Goal: Obtain resource: Obtain resource

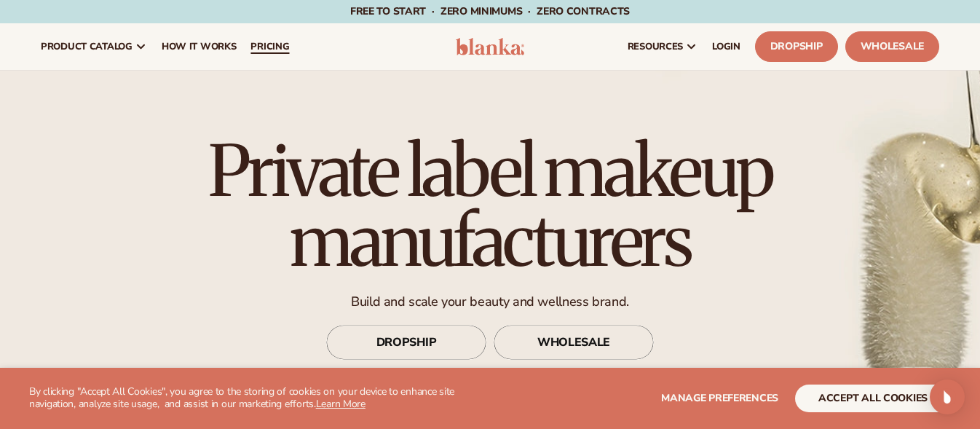
click at [272, 47] on span "pricing" at bounding box center [269, 47] width 39 height 12
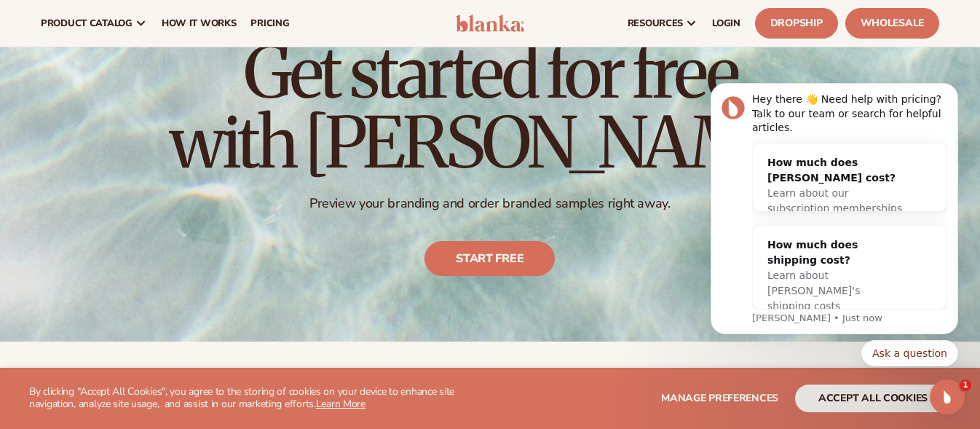
scroll to position [73, 0]
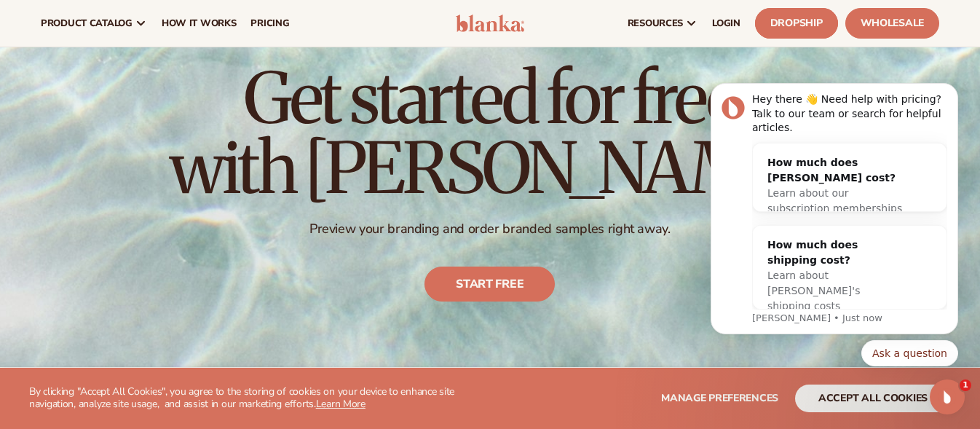
click at [778, 23] on link "Dropship" at bounding box center [796, 23] width 83 height 31
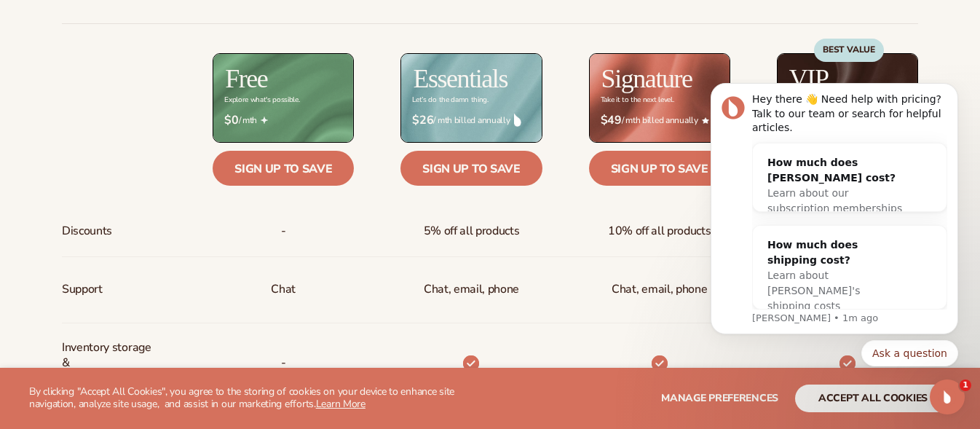
scroll to position [655, 0]
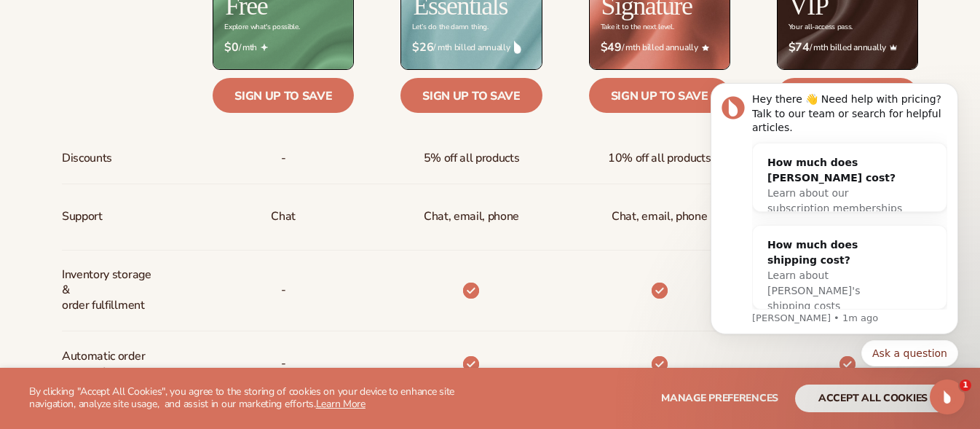
drag, startPoint x: 1668, startPoint y: 370, endPoint x: 971, endPoint y: 290, distance: 701.8
click at [971, 290] on body "Hey there 👋 Need help with pricing? Talk to our team or search for helpful arti…" at bounding box center [834, 250] width 280 height 330
click at [942, 402] on icon "Open Intercom Messenger" at bounding box center [945, 395] width 24 height 24
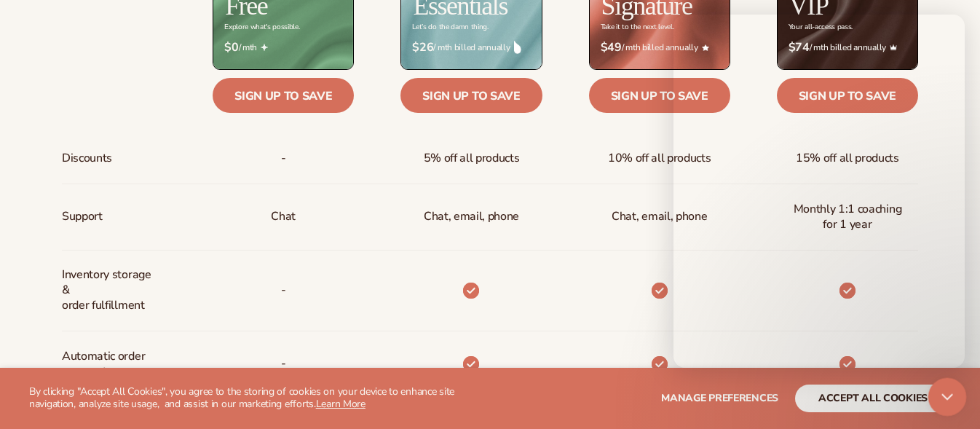
click at [942, 402] on icon "Close Intercom Messenger" at bounding box center [944, 394] width 17 height 17
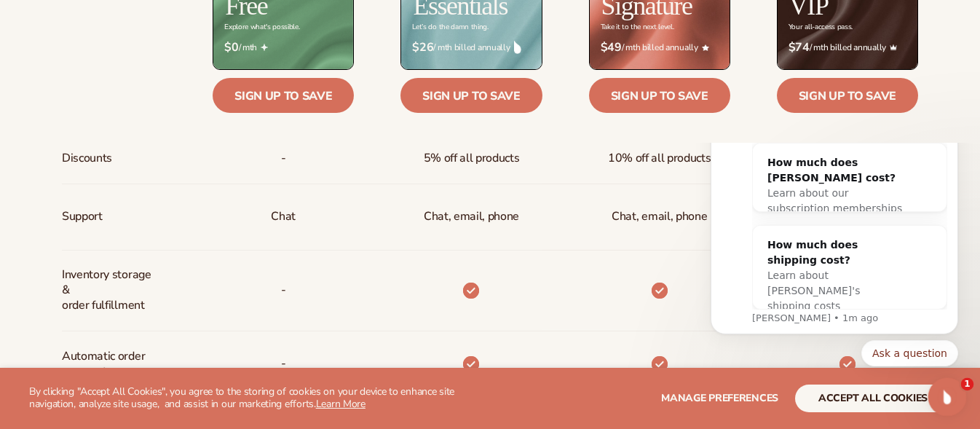
scroll to position [0, 0]
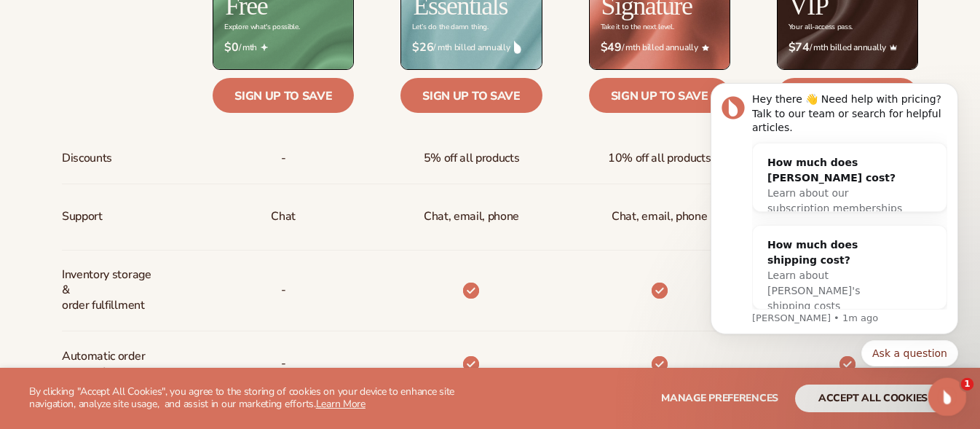
click at [948, 398] on icon "Open Intercom Messenger" at bounding box center [945, 395] width 24 height 24
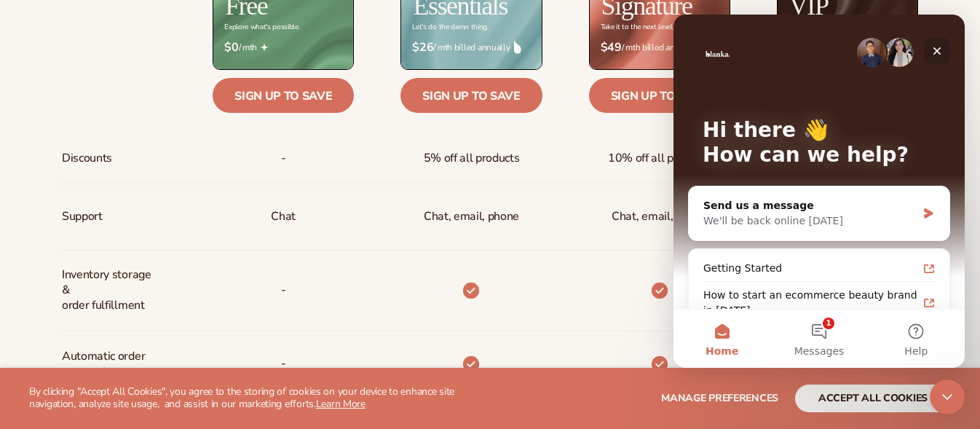
drag, startPoint x: 1604, startPoint y: 61, endPoint x: 932, endPoint y: 45, distance: 672.0
click at [932, 45] on icon "Close" at bounding box center [937, 51] width 12 height 12
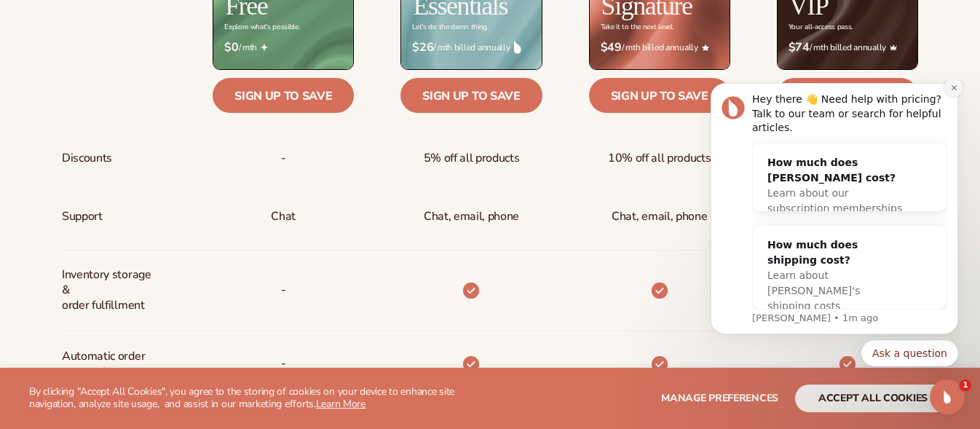
click at [955, 92] on icon "Dismiss notification" at bounding box center [954, 88] width 8 height 8
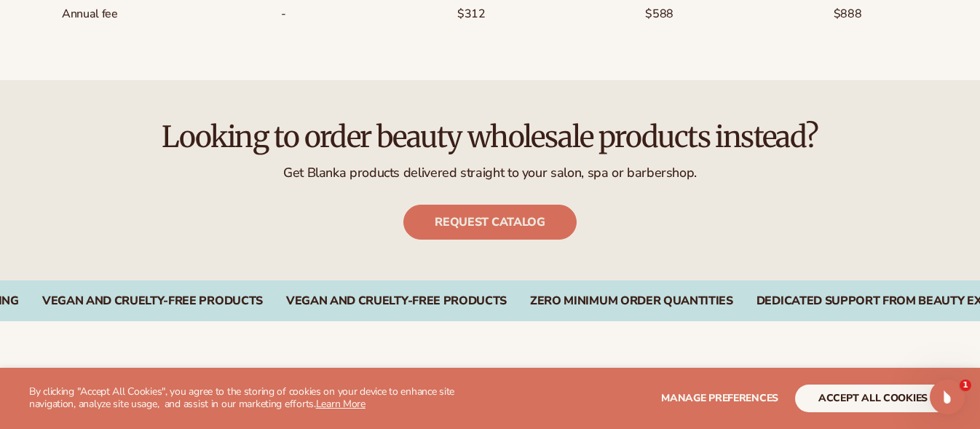
scroll to position [1456, 0]
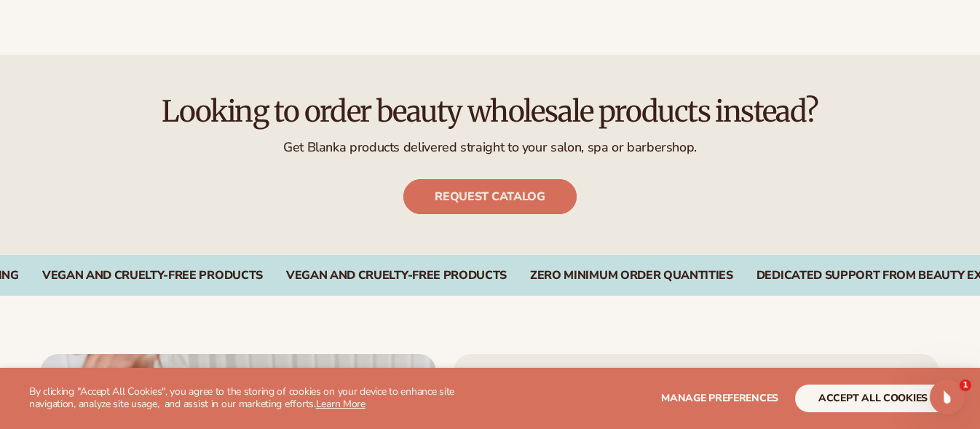
click at [503, 192] on link "Request catalog" at bounding box center [489, 196] width 173 height 35
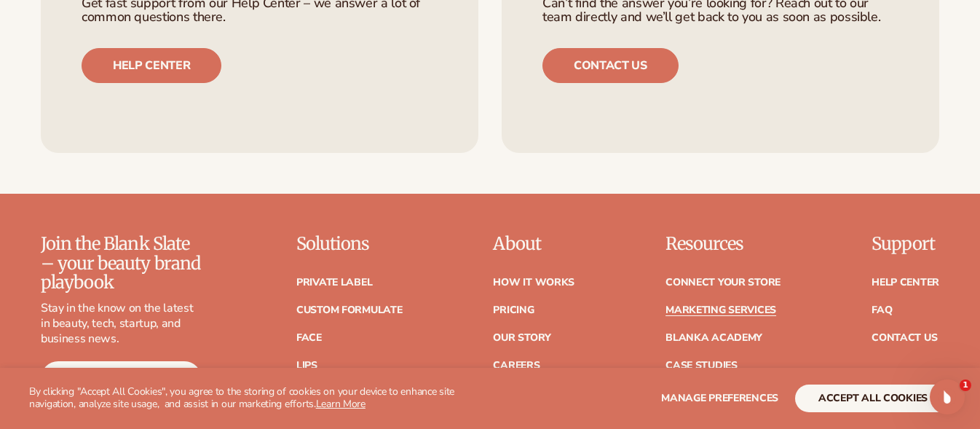
scroll to position [3057, 0]
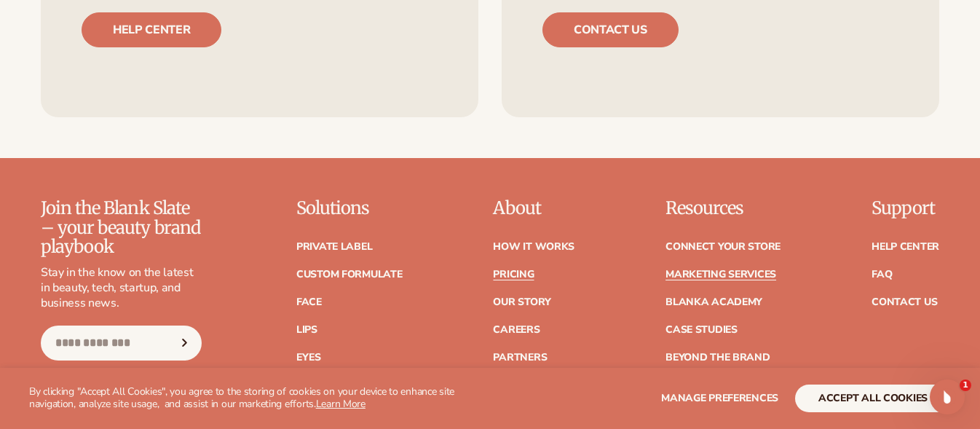
click at [519, 269] on link "Pricing" at bounding box center [513, 274] width 41 height 10
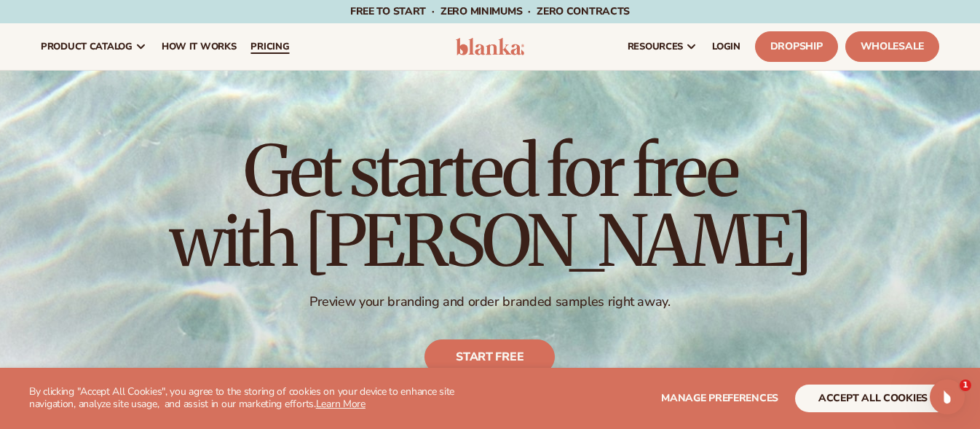
click at [263, 47] on span "pricing" at bounding box center [269, 47] width 39 height 12
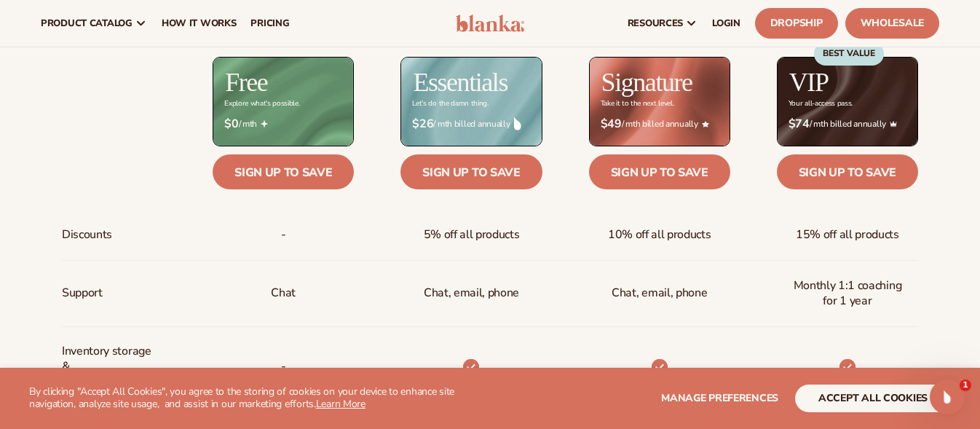
scroll to position [510, 0]
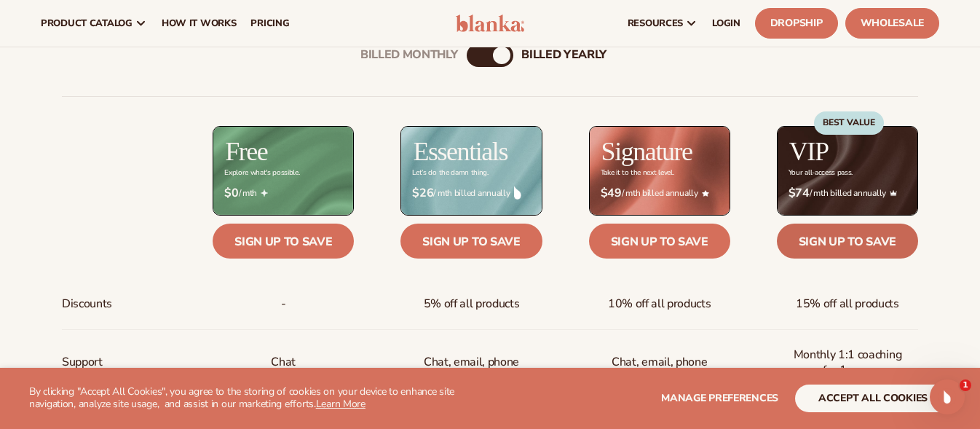
click at [844, 246] on link "Sign up to save" at bounding box center [847, 240] width 141 height 35
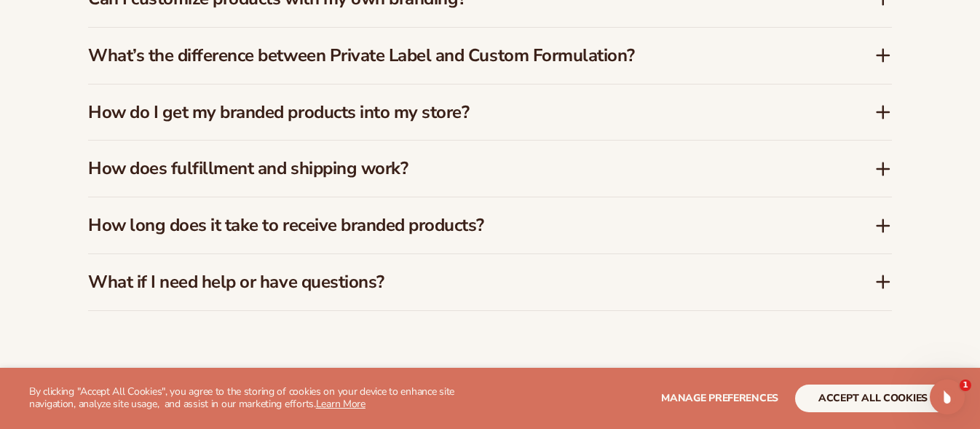
scroll to position [2538, 0]
